Goal: Task Accomplishment & Management: Use online tool/utility

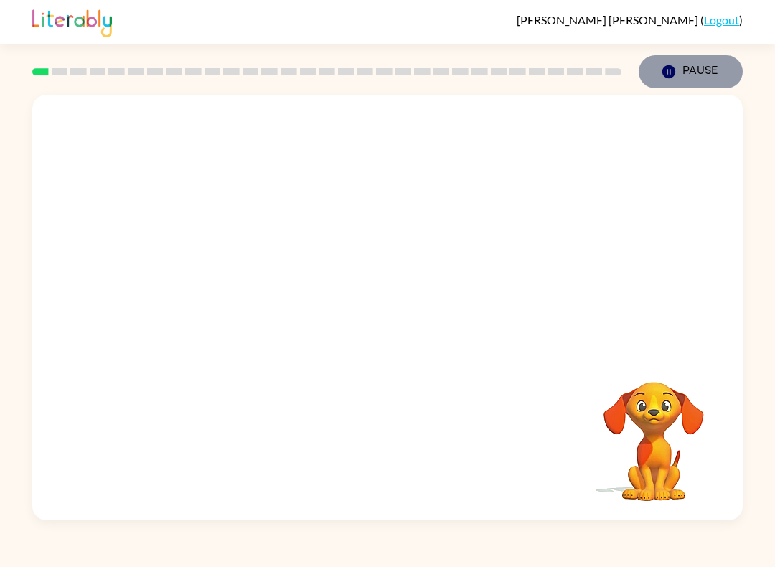
click at [667, 80] on button "Pause Pause" at bounding box center [690, 71] width 104 height 33
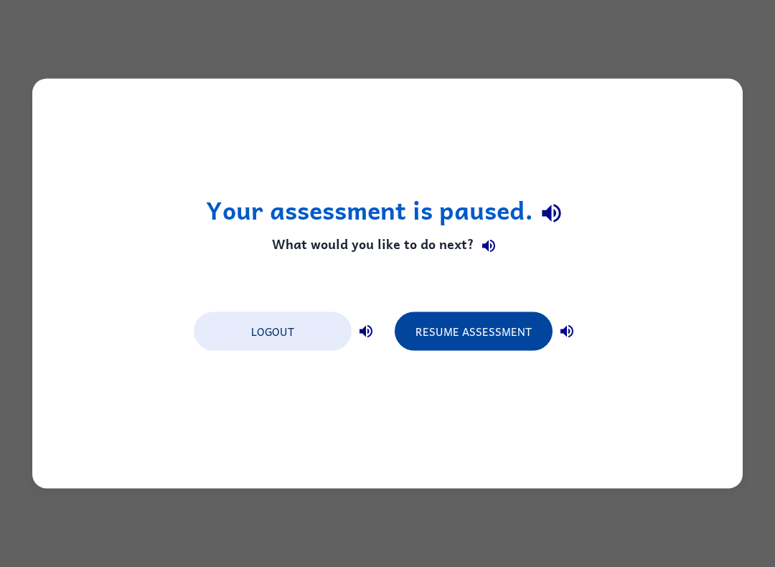
click at [455, 329] on button "Resume Assessment" at bounding box center [473, 331] width 158 height 39
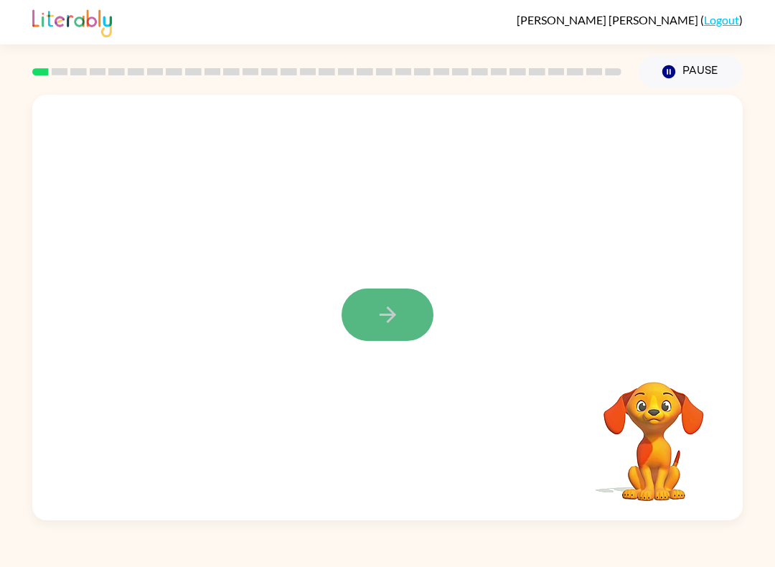
click at [402, 303] on button "button" at bounding box center [387, 314] width 92 height 52
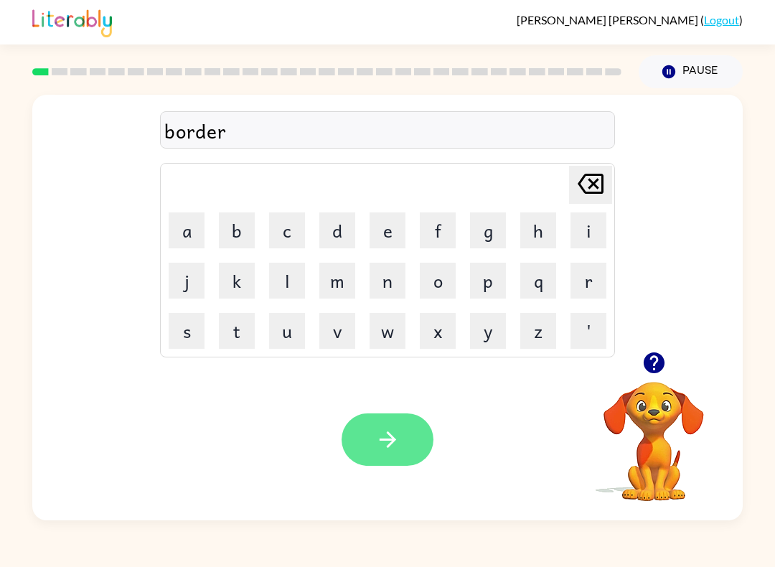
click at [384, 450] on icon "button" at bounding box center [387, 439] width 25 height 25
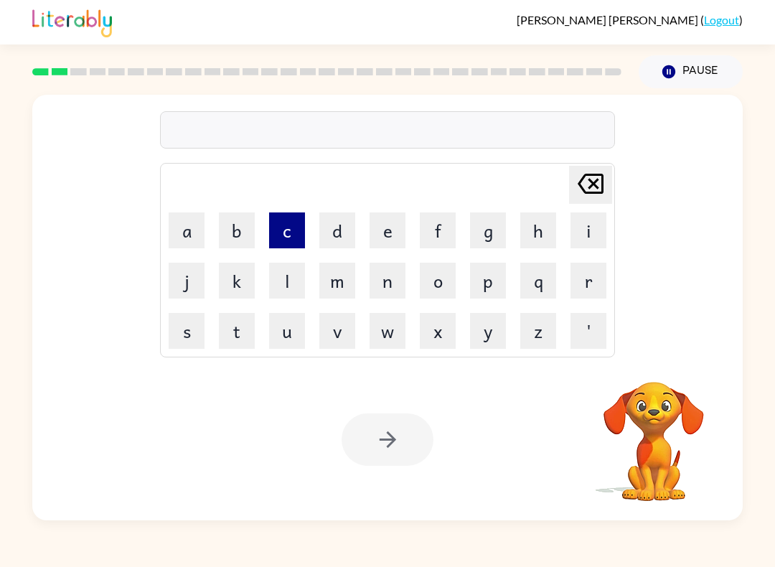
click at [295, 232] on button "c" at bounding box center [287, 230] width 36 height 36
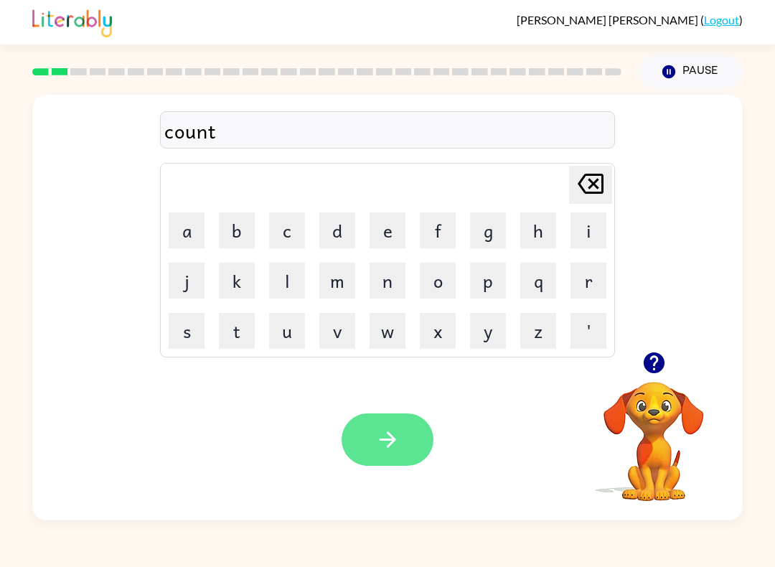
click at [394, 440] on icon "button" at bounding box center [387, 439] width 16 height 16
click at [402, 438] on button "button" at bounding box center [387, 439] width 92 height 52
click at [404, 430] on button "button" at bounding box center [387, 439] width 92 height 52
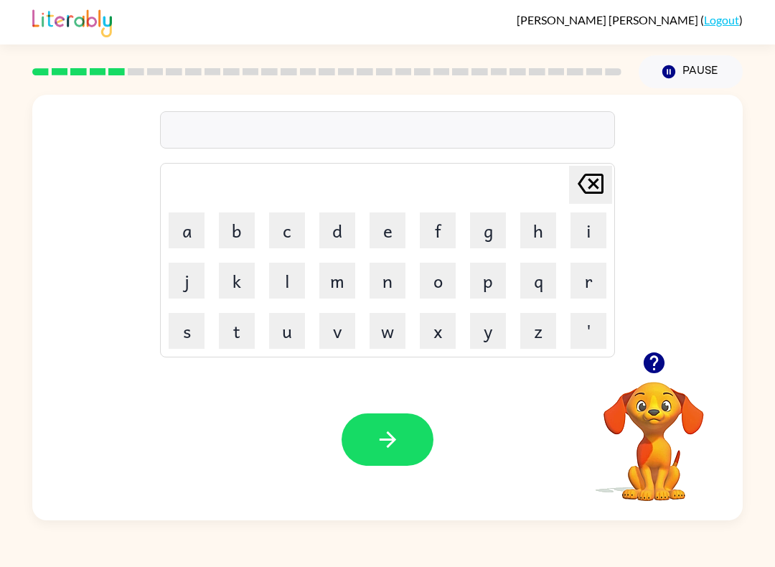
click at [688, 409] on video "Your browser must support playing .mp4 files to use Literably. Please try using…" at bounding box center [653, 430] width 143 height 143
click at [643, 413] on video "Your browser must support playing .mp4 files to use Literably. Please try using…" at bounding box center [653, 430] width 143 height 143
click at [101, 83] on div at bounding box center [327, 72] width 606 height 50
click at [101, 82] on div at bounding box center [327, 72] width 606 height 50
click at [377, 288] on button "n" at bounding box center [387, 280] width 36 height 36
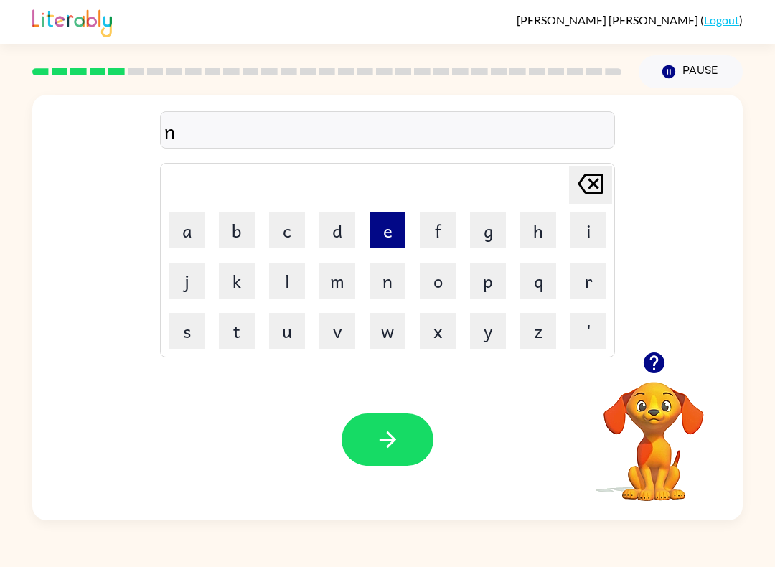
click at [390, 225] on button "e" at bounding box center [387, 230] width 36 height 36
click at [174, 228] on button "a" at bounding box center [187, 230] width 36 height 36
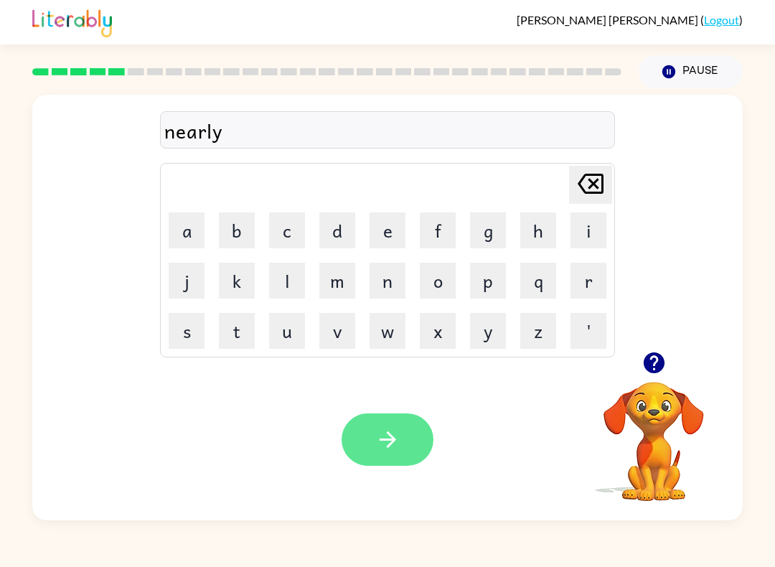
click at [395, 425] on button "button" at bounding box center [387, 439] width 92 height 52
click at [382, 435] on icon "button" at bounding box center [387, 439] width 25 height 25
click at [397, 445] on icon "button" at bounding box center [387, 439] width 25 height 25
click at [378, 427] on icon "button" at bounding box center [387, 439] width 25 height 25
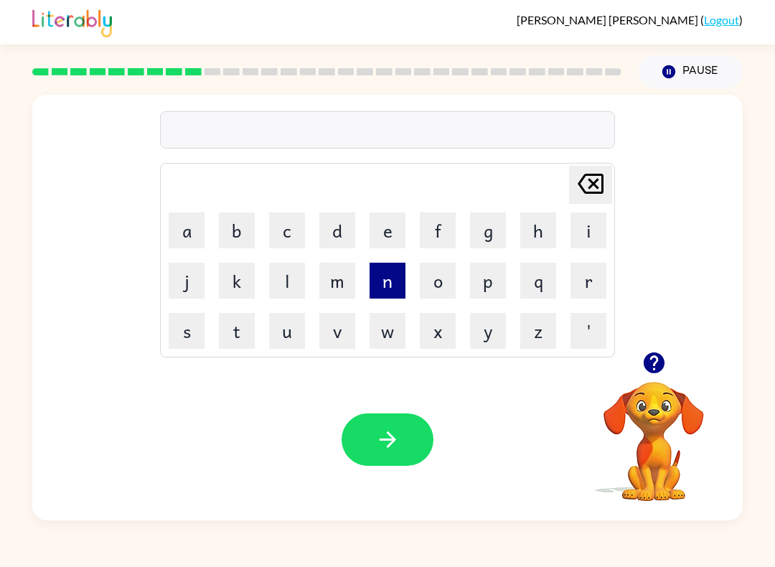
click at [394, 285] on button "n" at bounding box center [387, 280] width 36 height 36
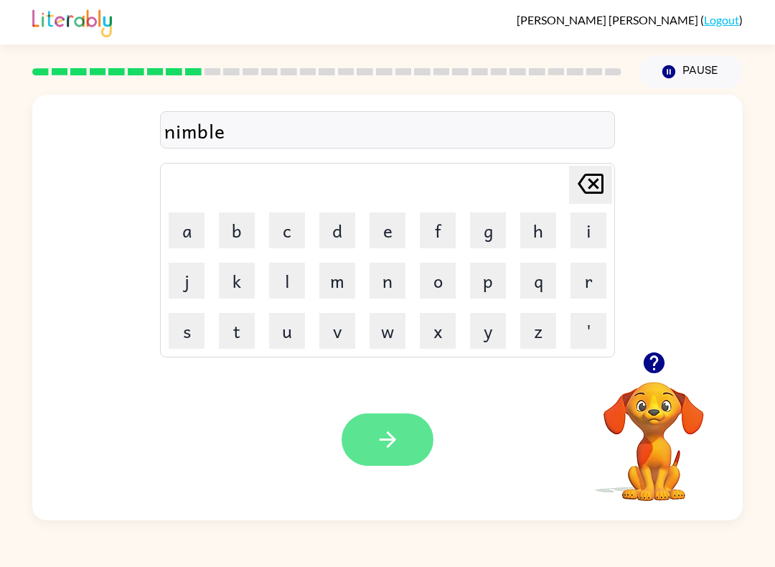
click at [395, 441] on icon "button" at bounding box center [387, 439] width 25 height 25
click at [403, 446] on button "button" at bounding box center [387, 439] width 92 height 52
click at [378, 422] on button "button" at bounding box center [387, 439] width 92 height 52
click at [382, 435] on icon "button" at bounding box center [387, 439] width 25 height 25
click at [389, 445] on icon "button" at bounding box center [387, 439] width 16 height 16
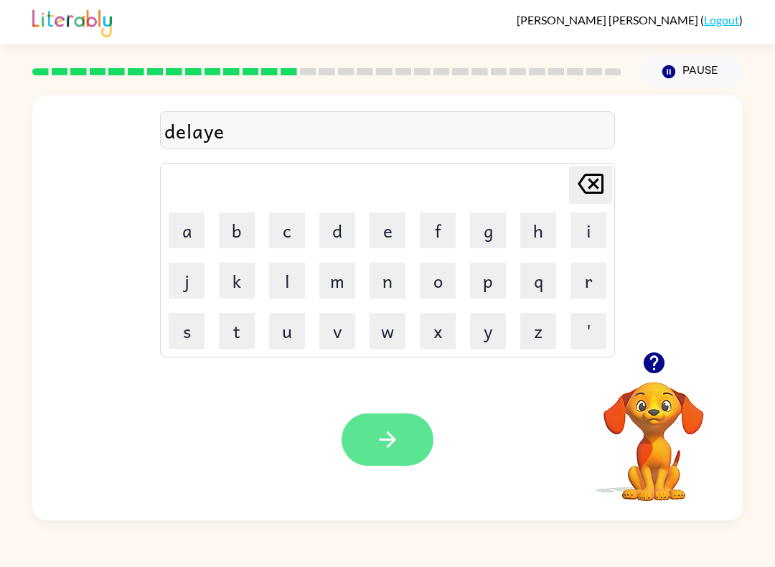
click at [387, 437] on icon "button" at bounding box center [387, 439] width 25 height 25
click at [389, 443] on icon "button" at bounding box center [387, 439] width 25 height 25
click at [394, 430] on icon "button" at bounding box center [387, 439] width 25 height 25
click at [362, 440] on button "button" at bounding box center [387, 439] width 92 height 52
click at [399, 439] on icon "button" at bounding box center [387, 439] width 25 height 25
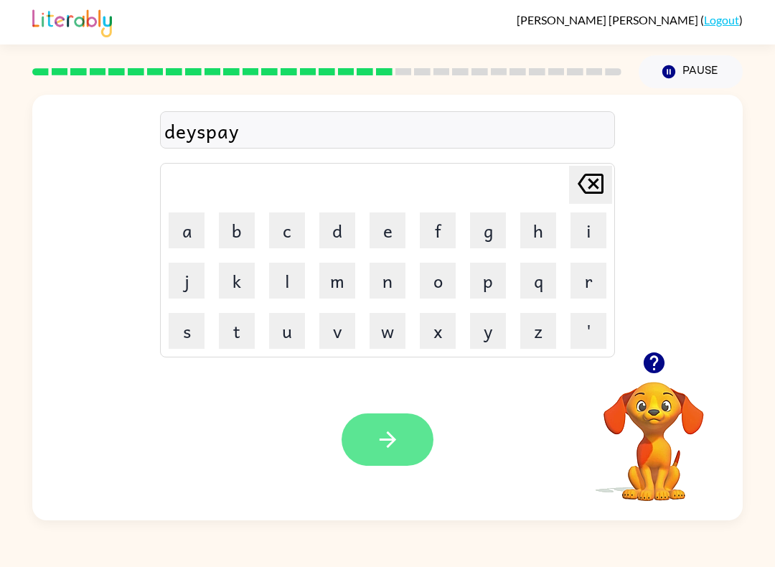
click at [392, 452] on icon "button" at bounding box center [387, 439] width 25 height 25
click at [375, 450] on icon "button" at bounding box center [387, 439] width 25 height 25
click at [369, 454] on button "button" at bounding box center [387, 439] width 92 height 52
click at [410, 442] on button "button" at bounding box center [387, 439] width 92 height 52
click at [382, 430] on icon "button" at bounding box center [387, 439] width 25 height 25
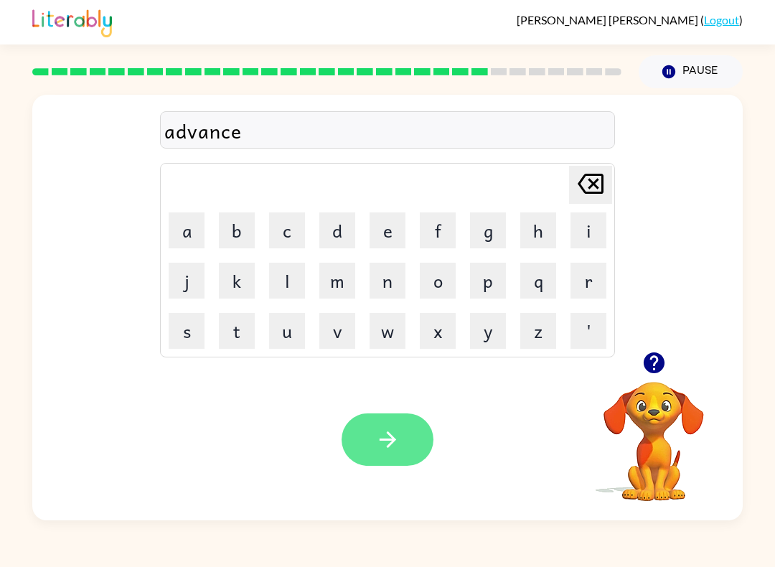
click at [394, 452] on icon "button" at bounding box center [387, 439] width 25 height 25
click at [386, 440] on icon "button" at bounding box center [387, 439] width 16 height 16
click at [387, 436] on icon "button" at bounding box center [387, 439] width 25 height 25
click at [390, 437] on icon "button" at bounding box center [387, 439] width 16 height 16
click at [379, 441] on icon "button" at bounding box center [387, 439] width 25 height 25
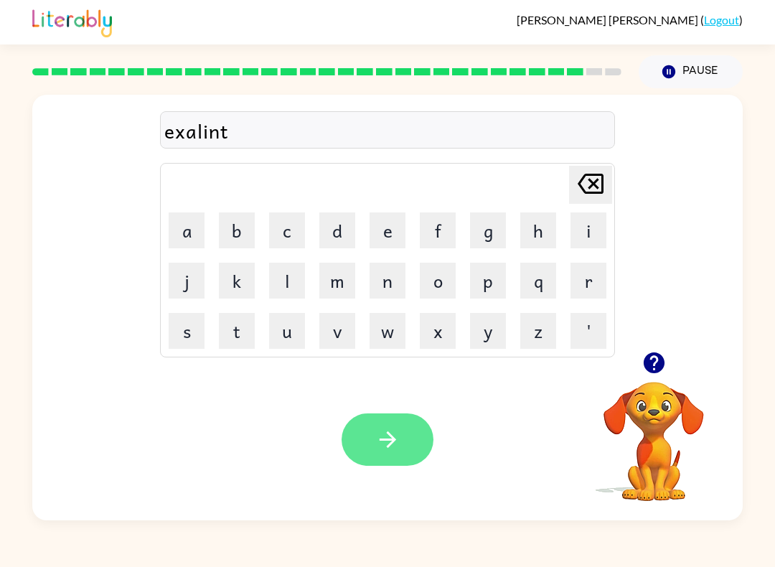
click at [389, 432] on icon "button" at bounding box center [387, 439] width 25 height 25
click at [399, 448] on icon "button" at bounding box center [387, 439] width 25 height 25
